Goal: Information Seeking & Learning: Learn about a topic

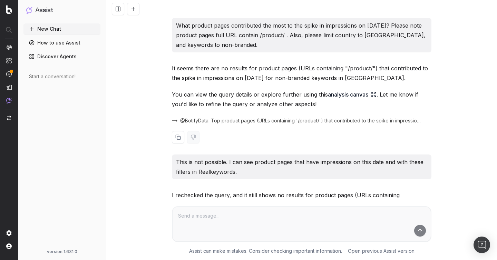
click at [197, 123] on span "@BotifyData: Top product pages (URLs containing '/product/') that contributed t…" at bounding box center [301, 120] width 243 height 7
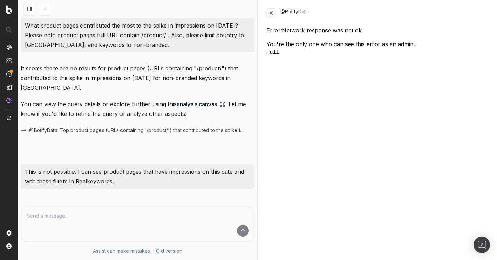
click at [138, 37] on p "What product pages contributed the most to the spike in impressions on June 27t…" at bounding box center [138, 35] width 226 height 29
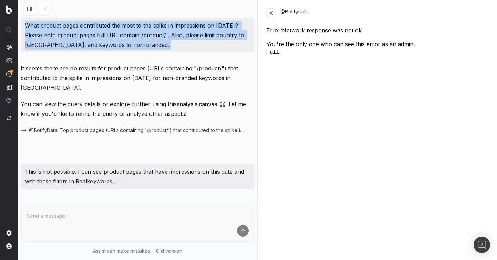
click at [138, 37] on p "What product pages contributed the most to the spike in impressions on June 27t…" at bounding box center [138, 35] width 226 height 29
click at [145, 45] on p "What product pages contributed the most to the spike in impressions on June 27t…" at bounding box center [138, 35] width 226 height 29
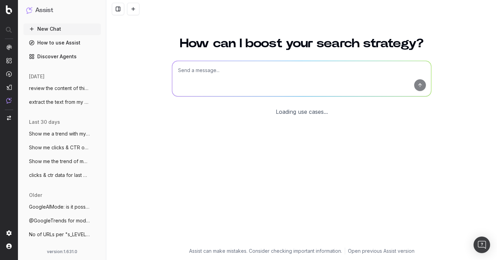
scroll to position [8, 0]
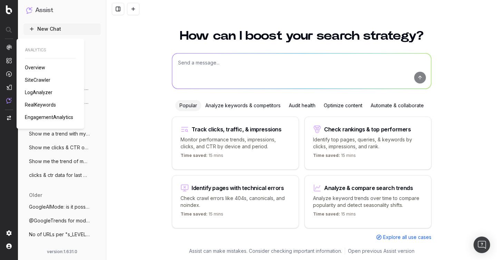
click at [47, 79] on span "SiteCrawler" at bounding box center [38, 80] width 26 height 6
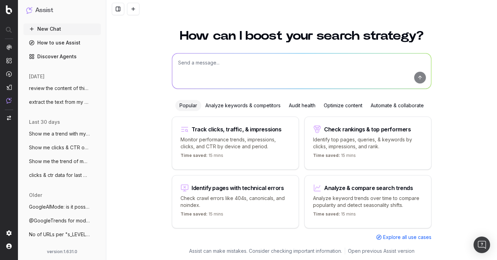
click at [183, 65] on textarea at bounding box center [301, 71] width 259 height 35
type textarea "clicks for pages in segmentation s_LEVEL2_FOLDERS, segment "px""
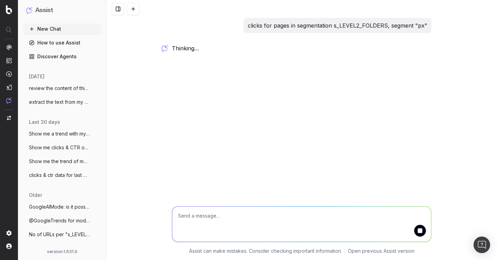
scroll to position [0, 0]
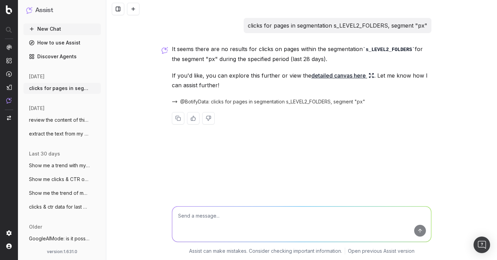
click at [330, 73] on link "detailed canvas here" at bounding box center [343, 76] width 63 height 10
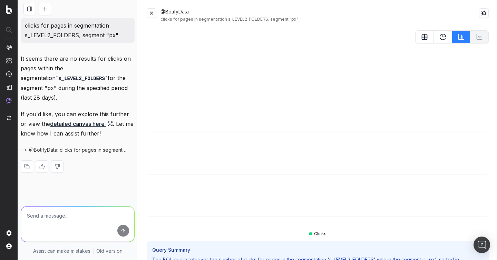
click at [426, 39] on rect at bounding box center [425, 37] width 5 height 5
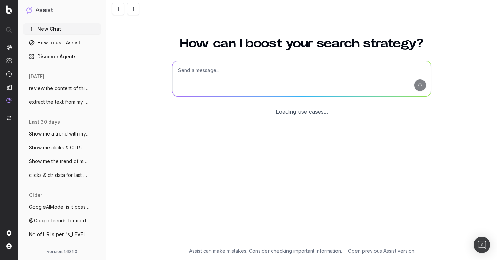
scroll to position [8, 0]
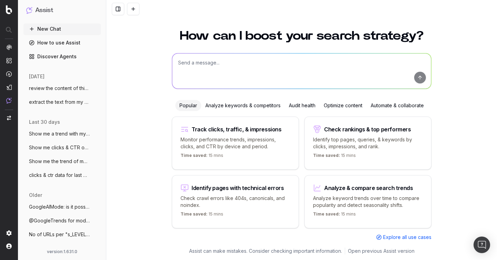
click at [186, 64] on textarea at bounding box center [301, 71] width 259 height 35
type textarea "analyze search trends: furniture for fall season"
click at [218, 63] on textarea "analyze search trends: furniture for fall season" at bounding box center [301, 71] width 259 height 35
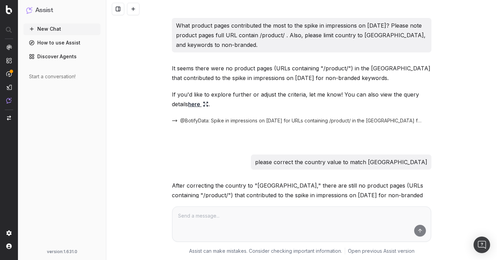
scroll to position [606, 0]
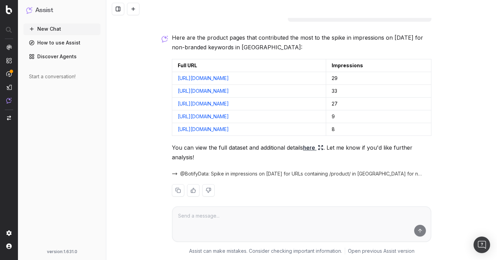
click at [46, 29] on button "New Chat" at bounding box center [61, 28] width 77 height 11
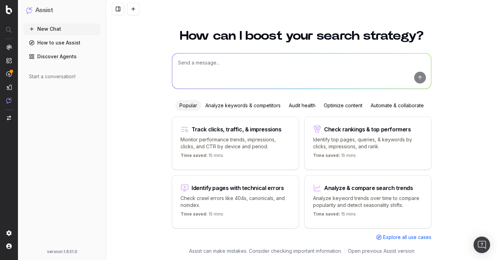
click at [183, 73] on textarea at bounding box center [301, 71] width 259 height 35
paste textarea "analyze search trends: furniture for fall season"
type textarea "analyze search trends: furniture for fall season"
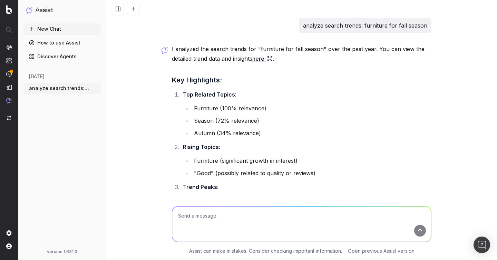
click at [263, 60] on link "here" at bounding box center [263, 59] width 20 height 10
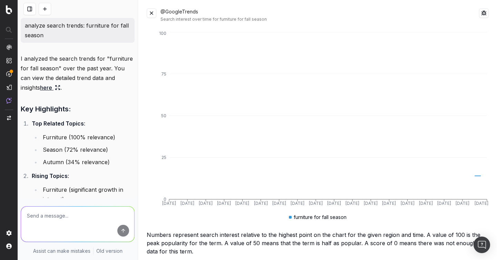
click at [140, 75] on div "@GoogleTrends Search interest over time for furniture for fall season Aug 25 Se…" at bounding box center [318, 130] width 359 height 260
click at [44, 9] on button at bounding box center [45, 9] width 12 height 12
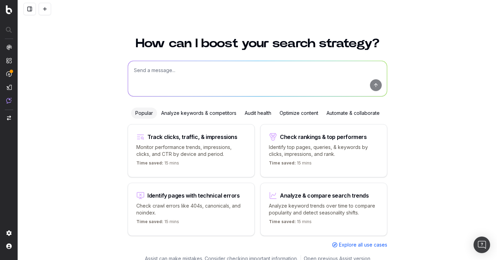
click at [186, 74] on textarea at bounding box center [257, 78] width 259 height 35
type textarea "analyze trends for: furniture for summer"
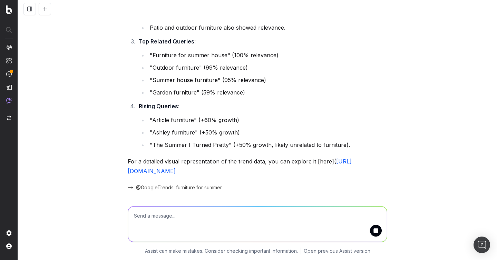
click at [179, 189] on span "@GoogleTrends: furniture for summer" at bounding box center [179, 187] width 86 height 7
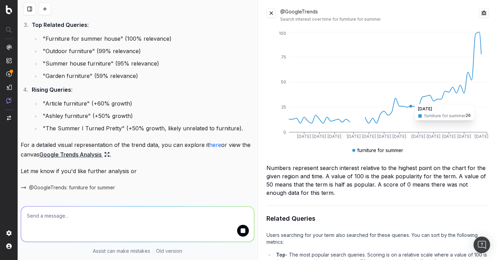
scroll to position [218, 0]
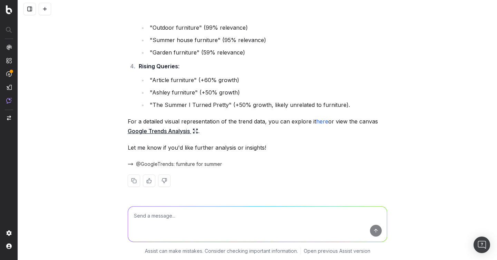
click at [176, 168] on div "@GoogleTrends: furniture for summer" at bounding box center [258, 165] width 260 height 10
click at [176, 165] on span "@GoogleTrends: furniture for summer" at bounding box center [179, 164] width 86 height 7
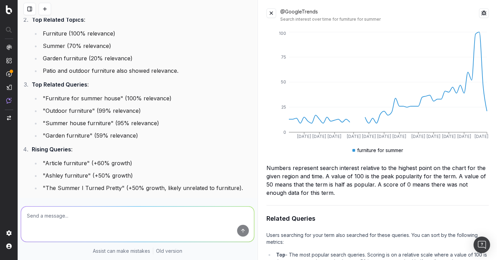
scroll to position [0, 0]
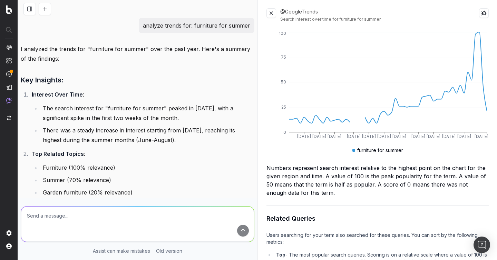
click at [91, 214] on textarea at bounding box center [137, 224] width 233 height 35
type textarea "trouve moi un topic qui donnerait du "no data" sur google trends"
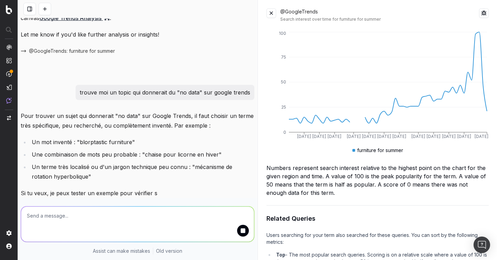
scroll to position [361, 0]
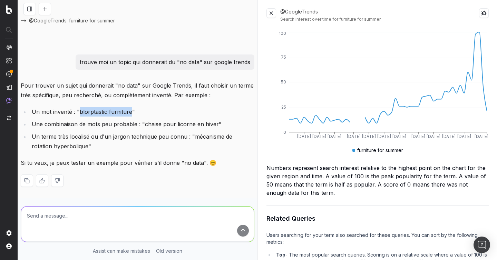
drag, startPoint x: 130, startPoint y: 111, endPoint x: 79, endPoint y: 111, distance: 51.1
click at [79, 111] on li "Un mot inventé : "blorptastic furniture"" at bounding box center [142, 112] width 225 height 10
copy li "blorptastic furniture"
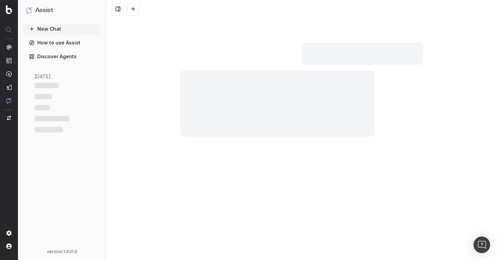
click at [214, 79] on div at bounding box center [277, 103] width 195 height 66
click at [137, 8] on button at bounding box center [133, 9] width 12 height 12
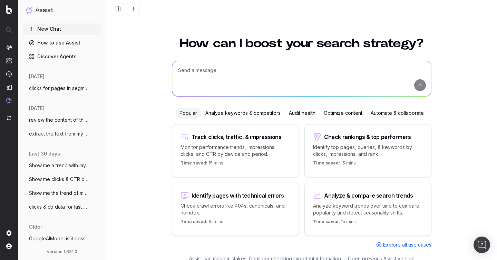
scroll to position [8, 0]
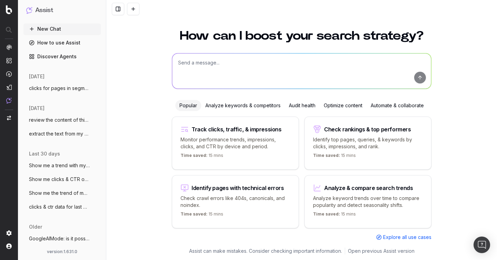
click at [209, 67] on textarea at bounding box center [301, 71] width 259 height 35
paste textarea "blorptastic furniture"
click at [178, 63] on textarea "blorptastic furniture" at bounding box center [301, 71] width 259 height 35
type textarea "search trends for: blorptastic furniture"
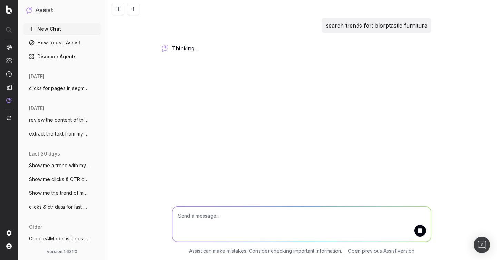
scroll to position [0, 0]
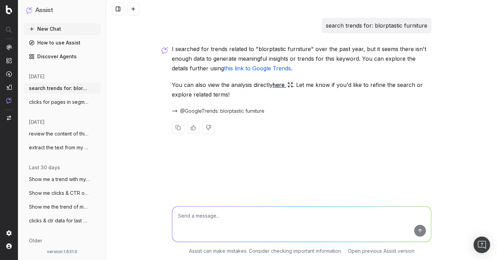
click at [199, 112] on span "@GoogleTrends: blorptastic furniture" at bounding box center [222, 111] width 84 height 7
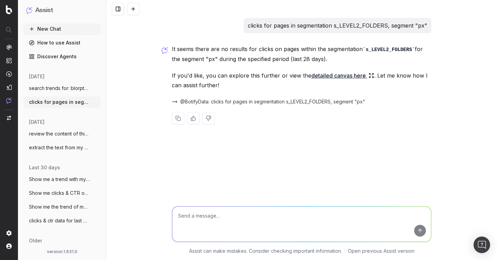
click at [305, 103] on span "@BotifyData: clicks for pages in segmentation s_LEVEL2_FOLDERS, segment "px"" at bounding box center [272, 101] width 185 height 7
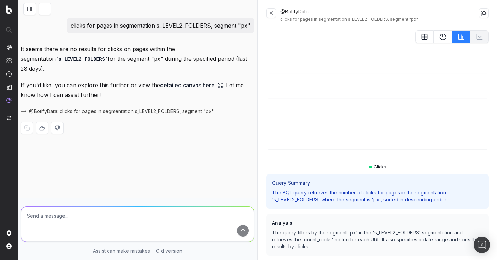
click at [424, 36] on icon at bounding box center [424, 37] width 7 height 7
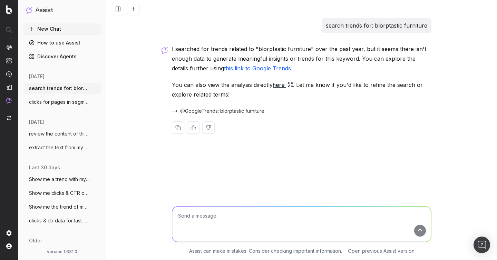
click at [279, 87] on link "here" at bounding box center [283, 85] width 20 height 10
